Goal: Complete application form

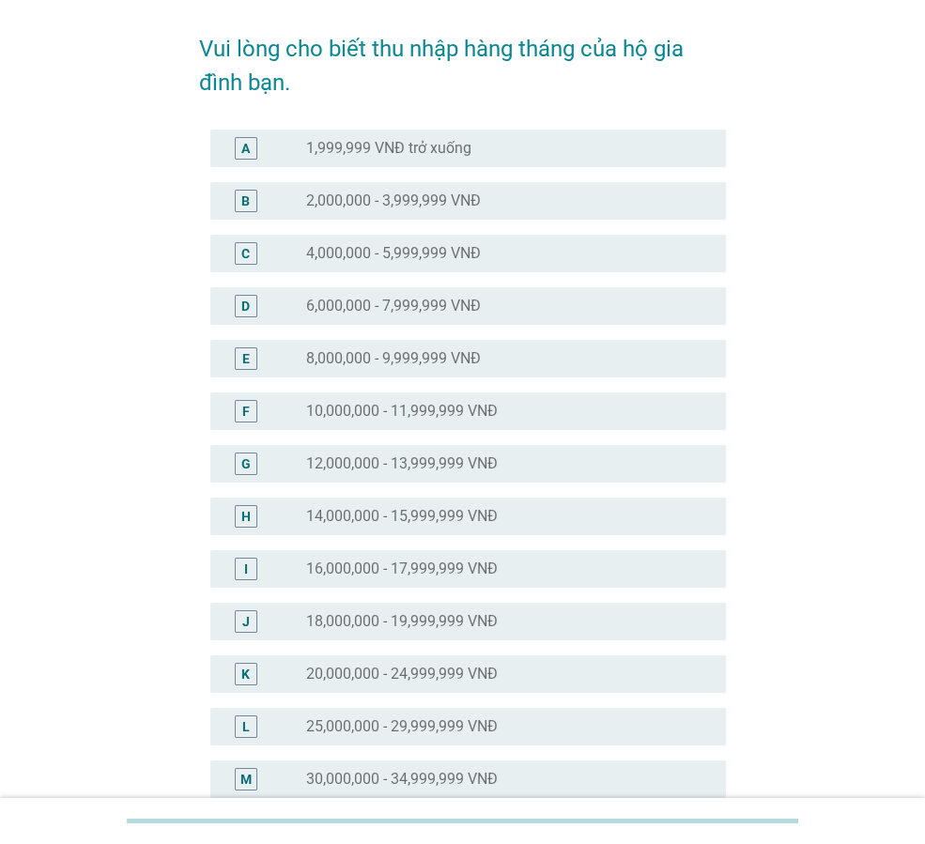
scroll to position [125, 0]
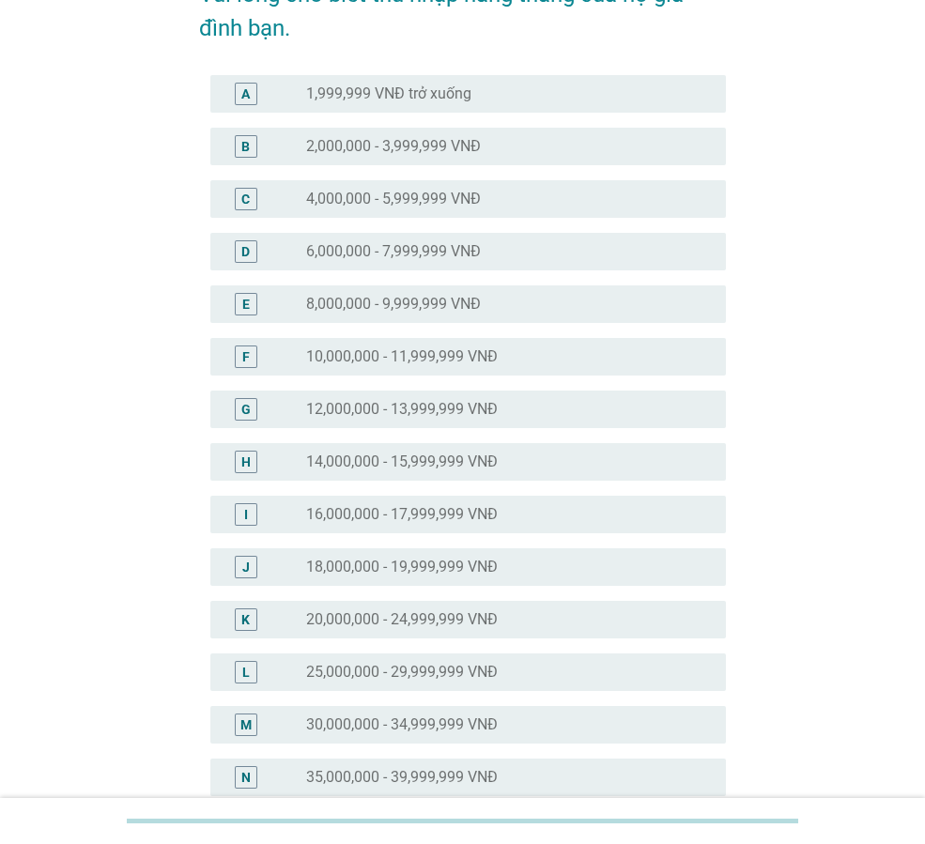
click at [435, 565] on label "18,000,000 - 19,999,999 VNĐ" at bounding box center [402, 567] width 192 height 19
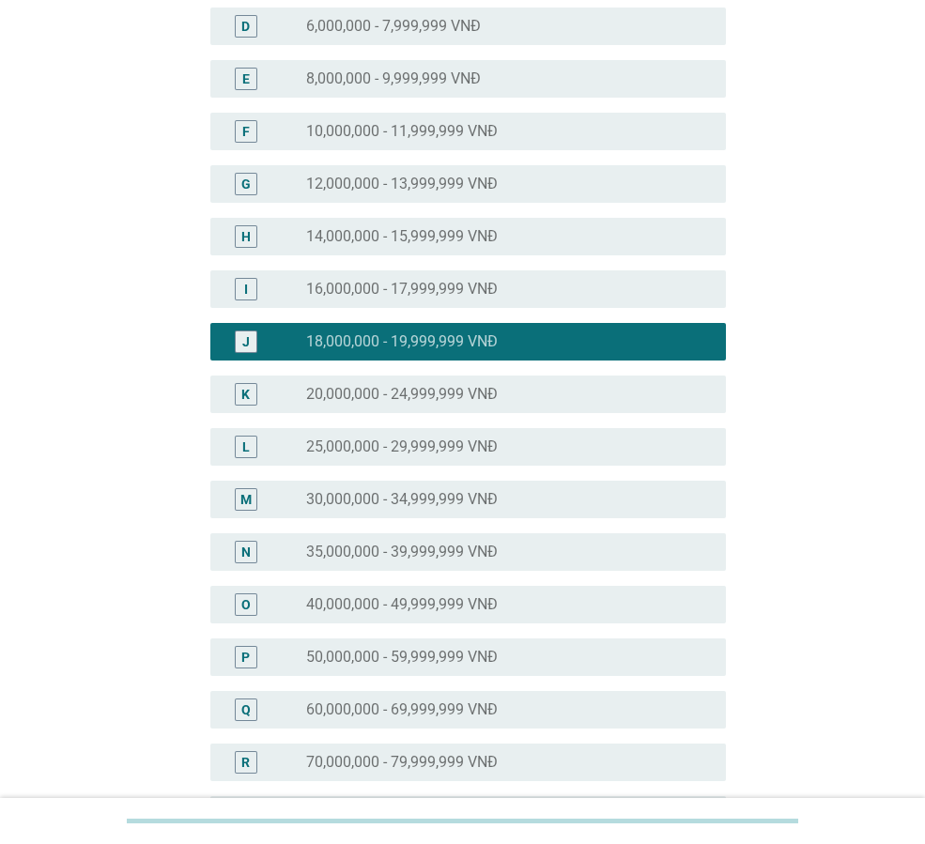
scroll to position [686, 0]
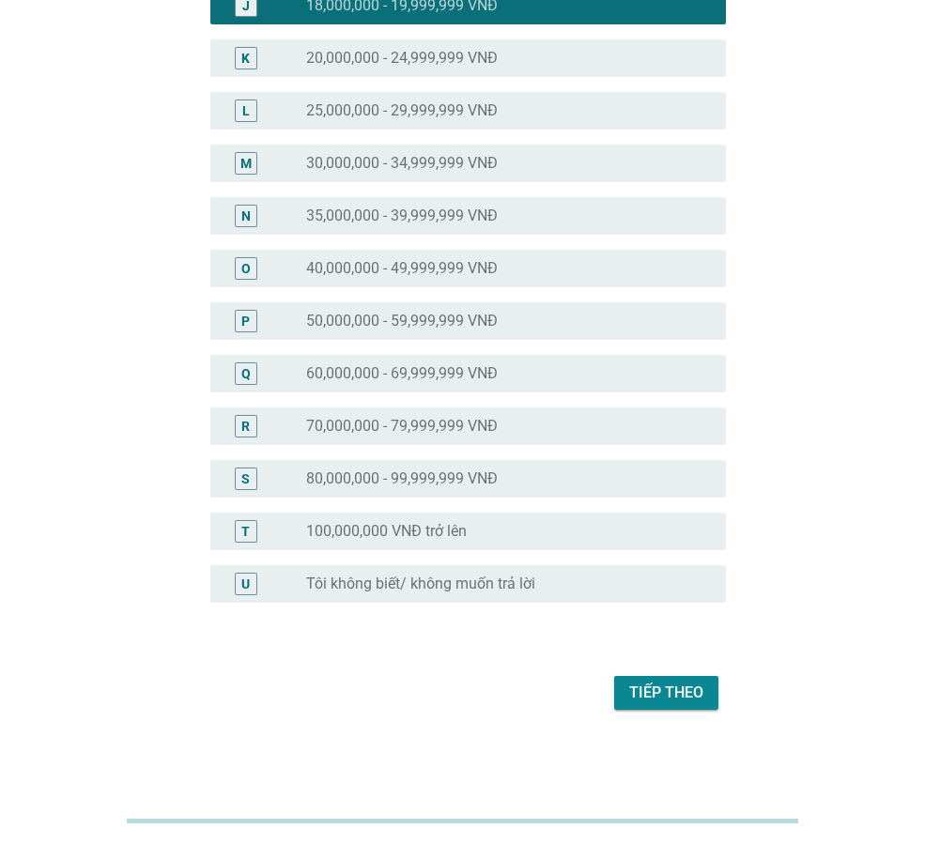
click at [714, 689] on button "Tiếp theo" at bounding box center [666, 693] width 104 height 34
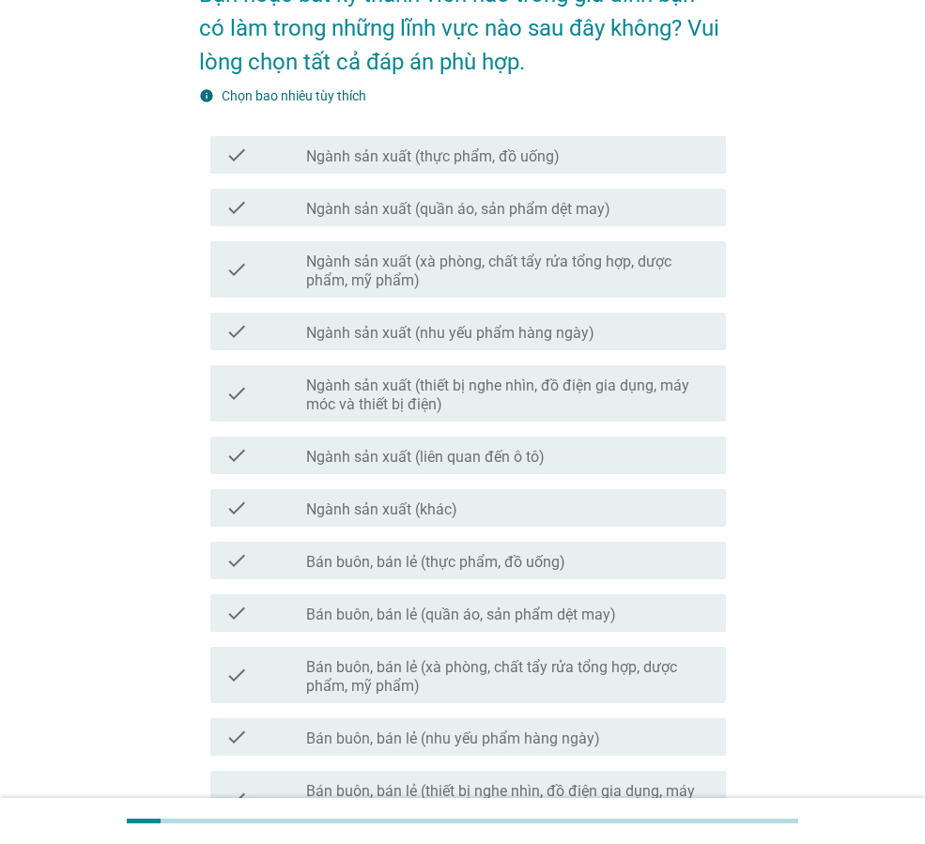
scroll to position [376, 0]
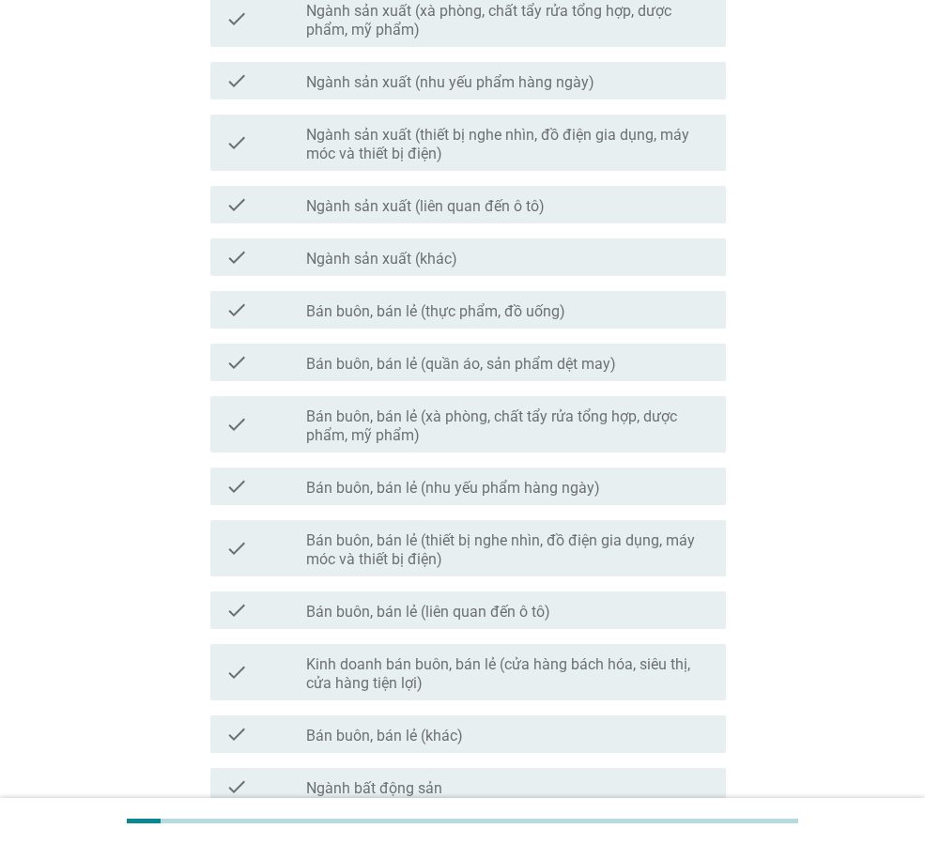
click at [425, 257] on label "Ngành sản xuất (khác)" at bounding box center [381, 259] width 151 height 19
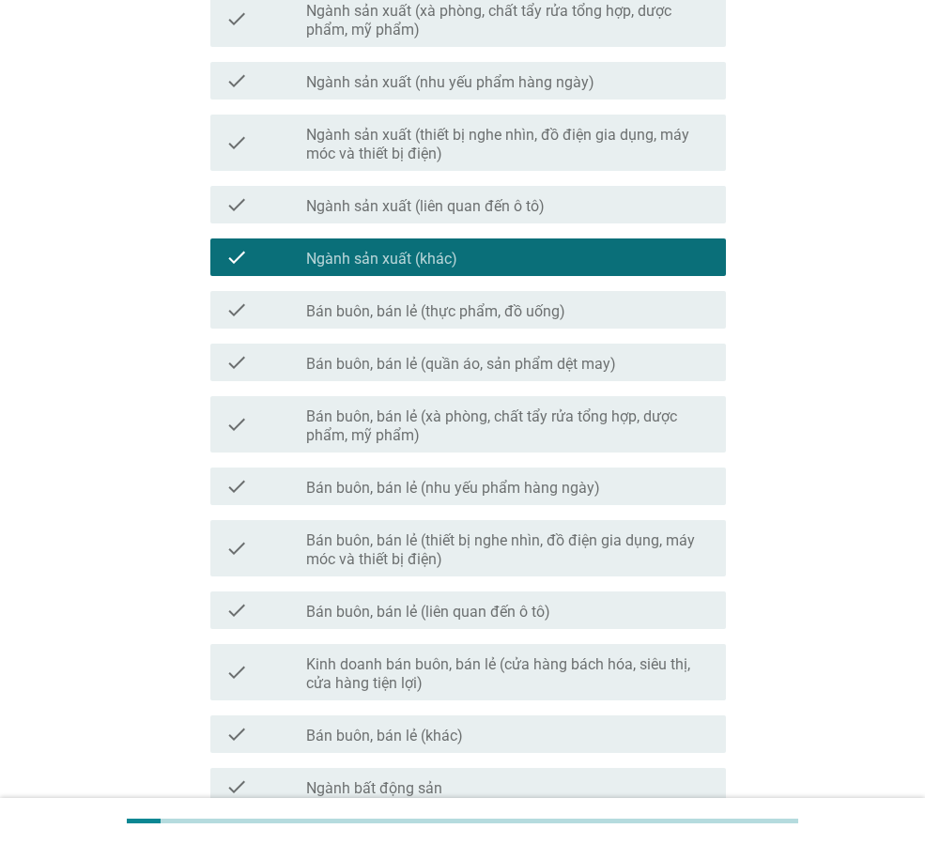
scroll to position [819, 0]
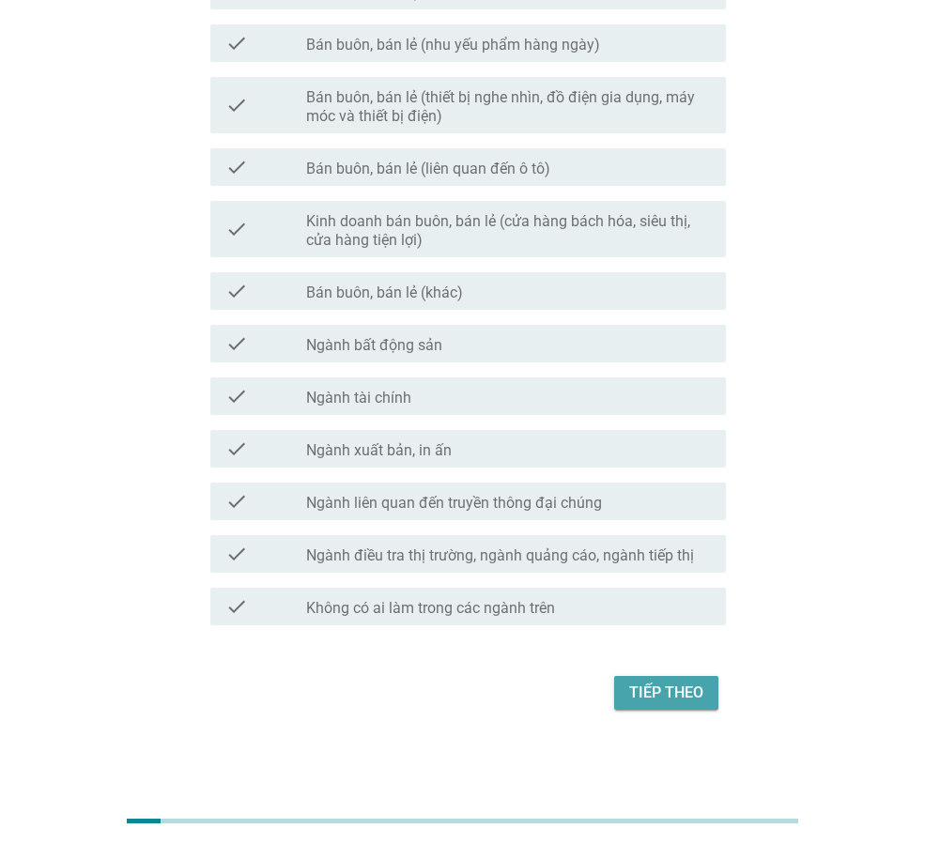
click at [642, 678] on button "Tiếp theo" at bounding box center [666, 693] width 104 height 34
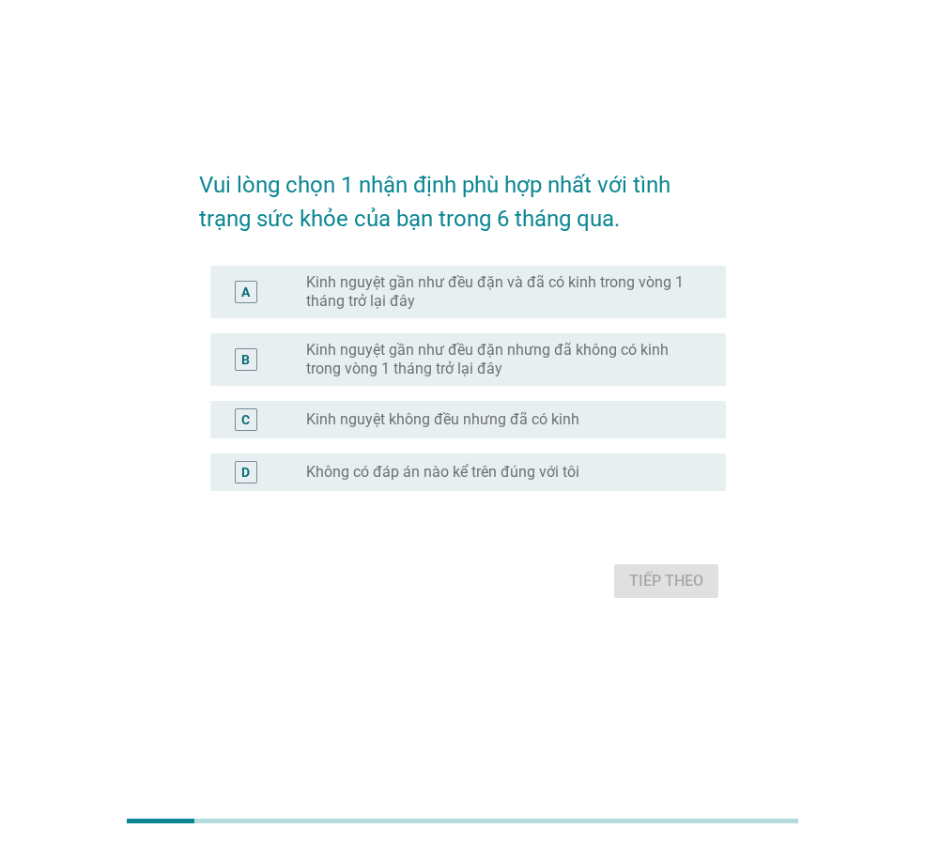
scroll to position [0, 0]
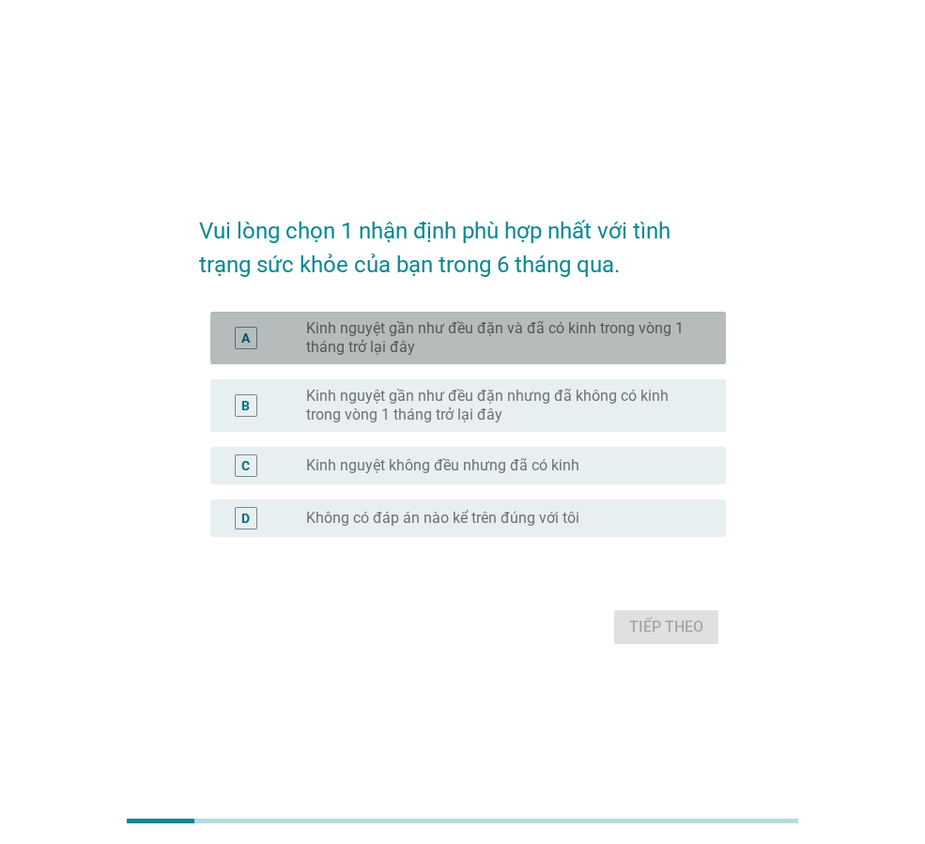
click at [457, 343] on label "Kinh nguyệt gần như đều đặn và đã có kinh trong vòng 1 tháng trở lại đây" at bounding box center [501, 338] width 390 height 38
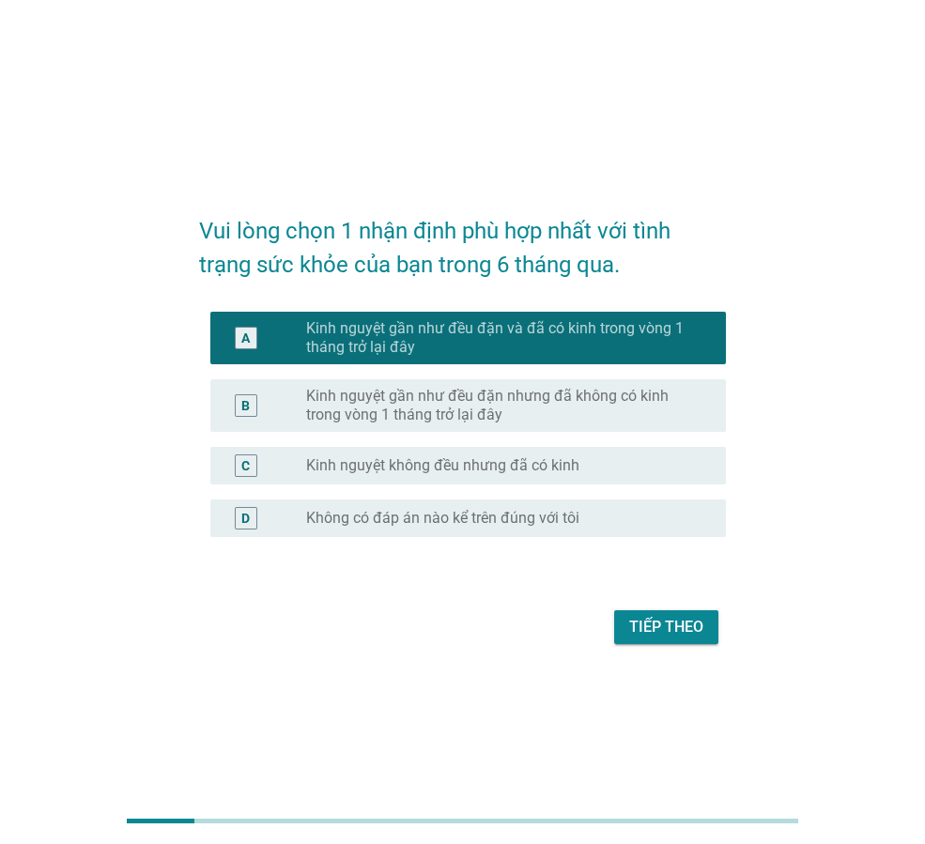
click at [642, 627] on div "Tiếp theo" at bounding box center [666, 627] width 74 height 23
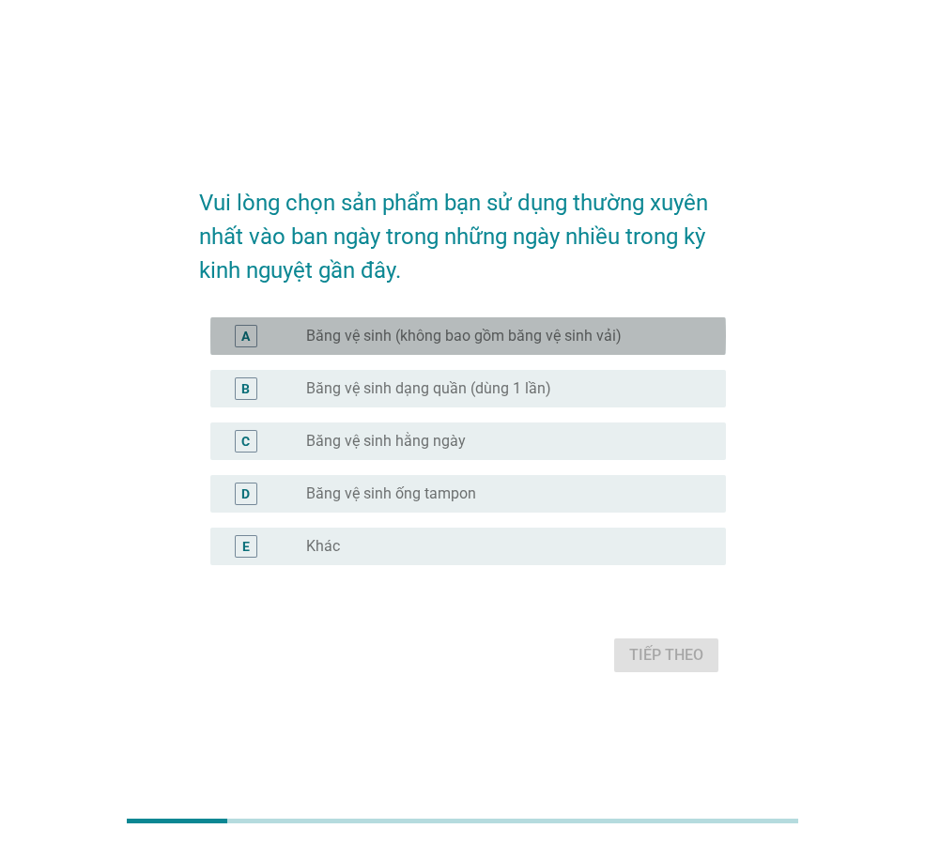
click at [503, 332] on label "Băng vệ sinh (không bao gồm băng vệ sinh vải)" at bounding box center [463, 336] width 315 height 19
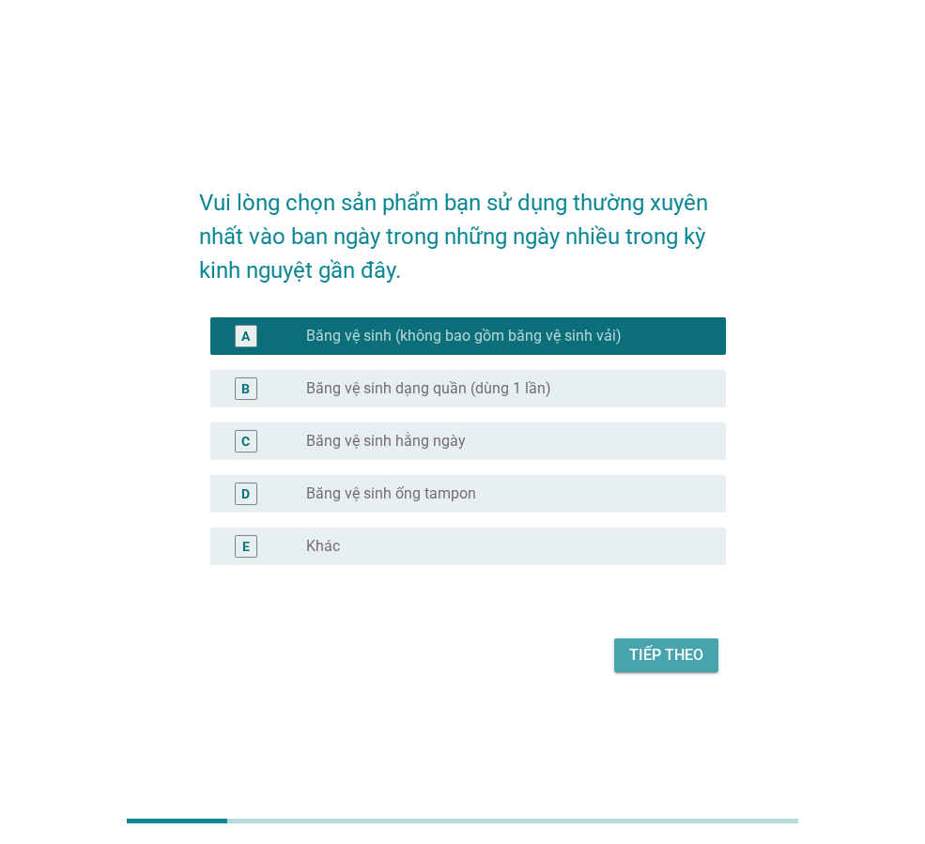
click at [636, 656] on div "Tiếp theo" at bounding box center [666, 655] width 74 height 23
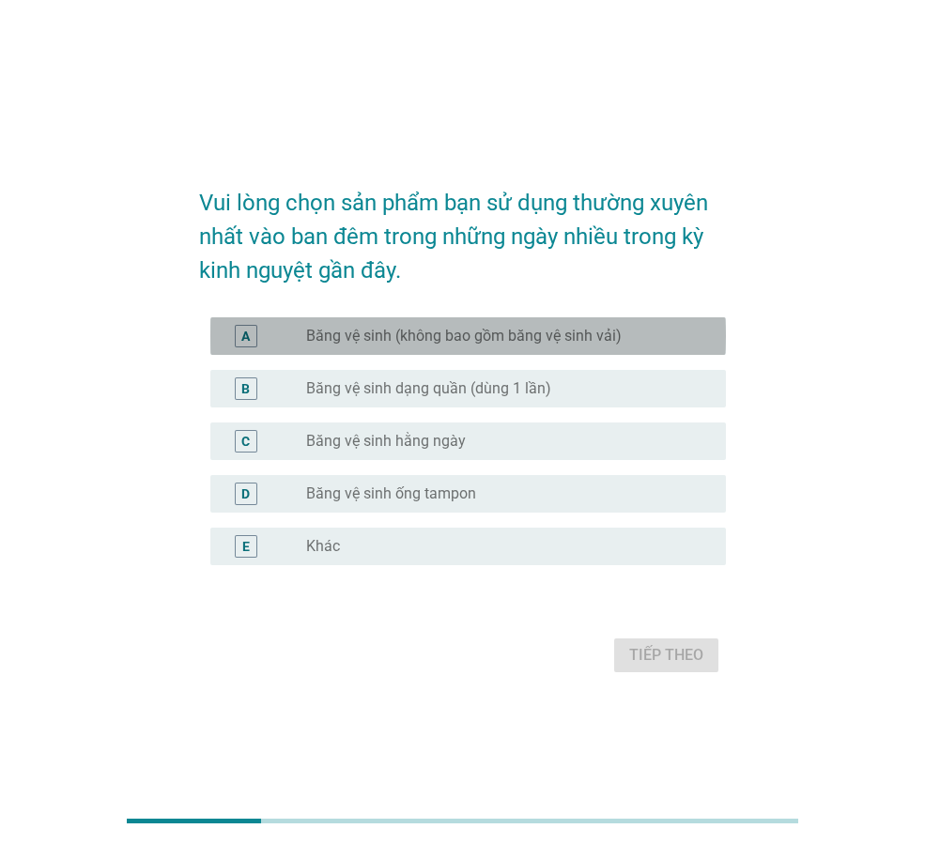
click at [447, 334] on label "Băng vệ sinh (không bao gồm băng vệ sinh vải)" at bounding box center [463, 336] width 315 height 19
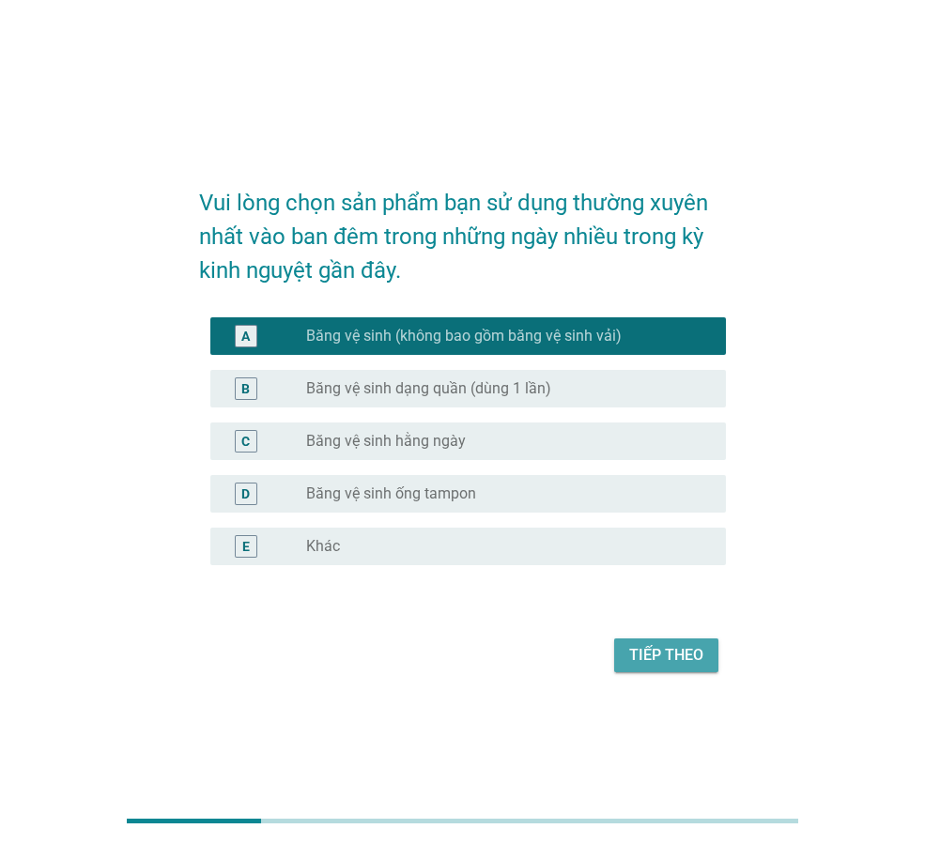
click at [665, 652] on div "Tiếp theo" at bounding box center [666, 655] width 74 height 23
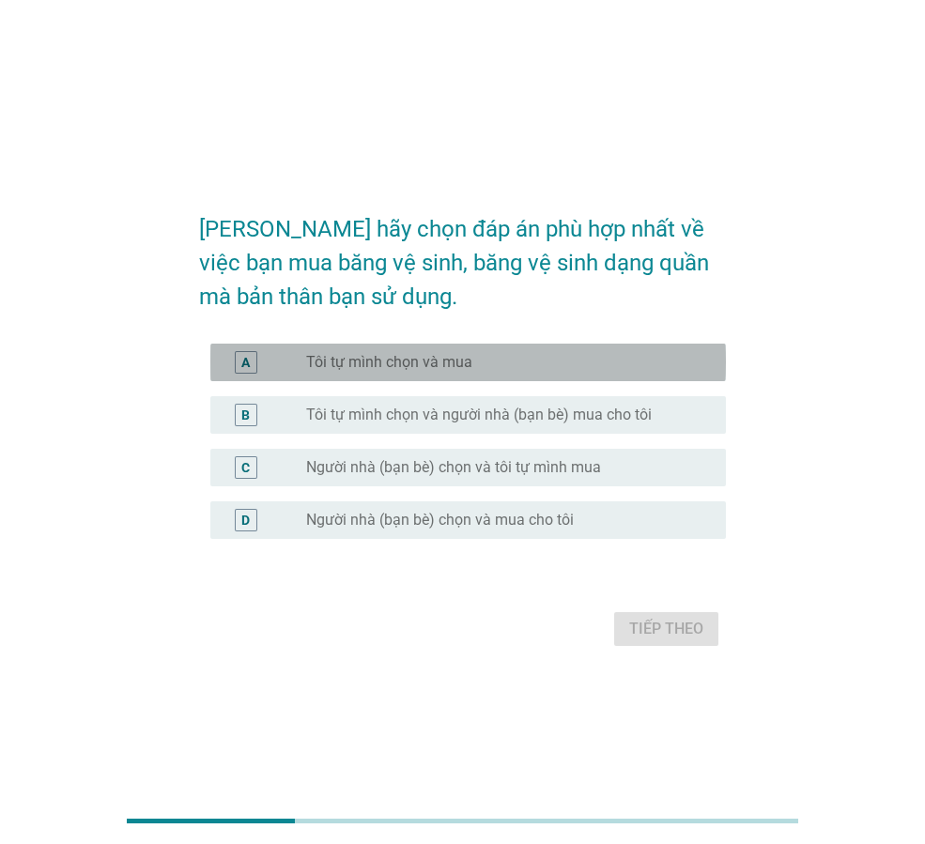
click at [450, 362] on label "Tôi tự mình chọn và mua" at bounding box center [389, 362] width 166 height 19
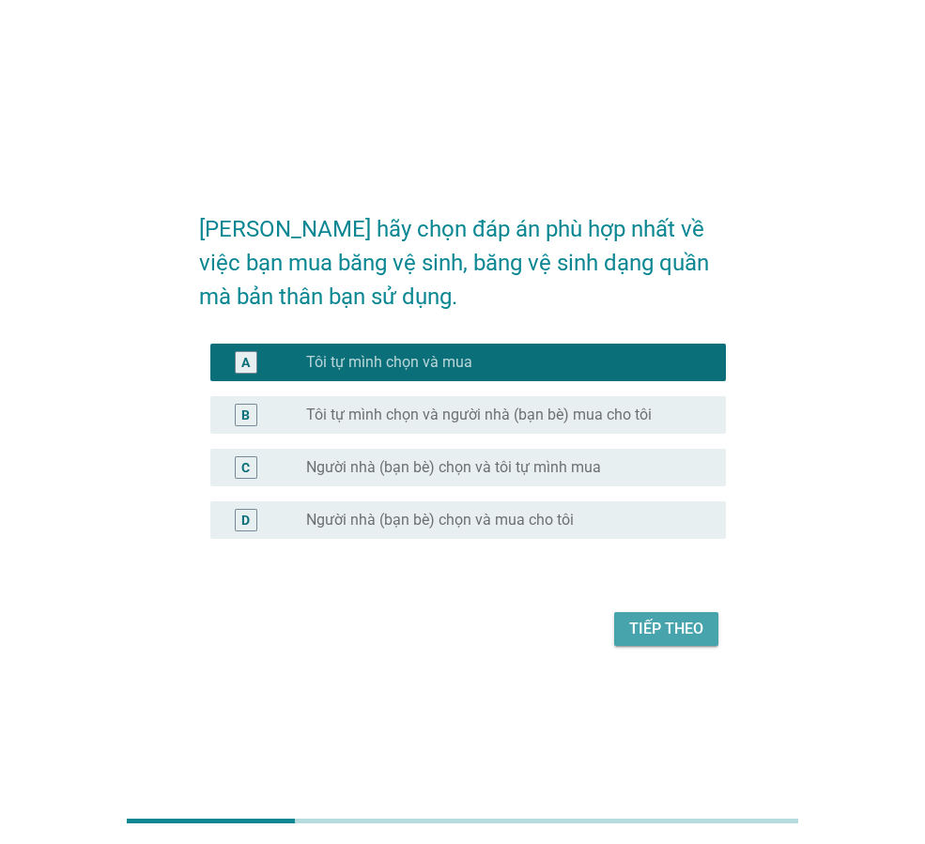
click at [645, 634] on div "Tiếp theo" at bounding box center [666, 629] width 74 height 23
